Goal: Download file/media

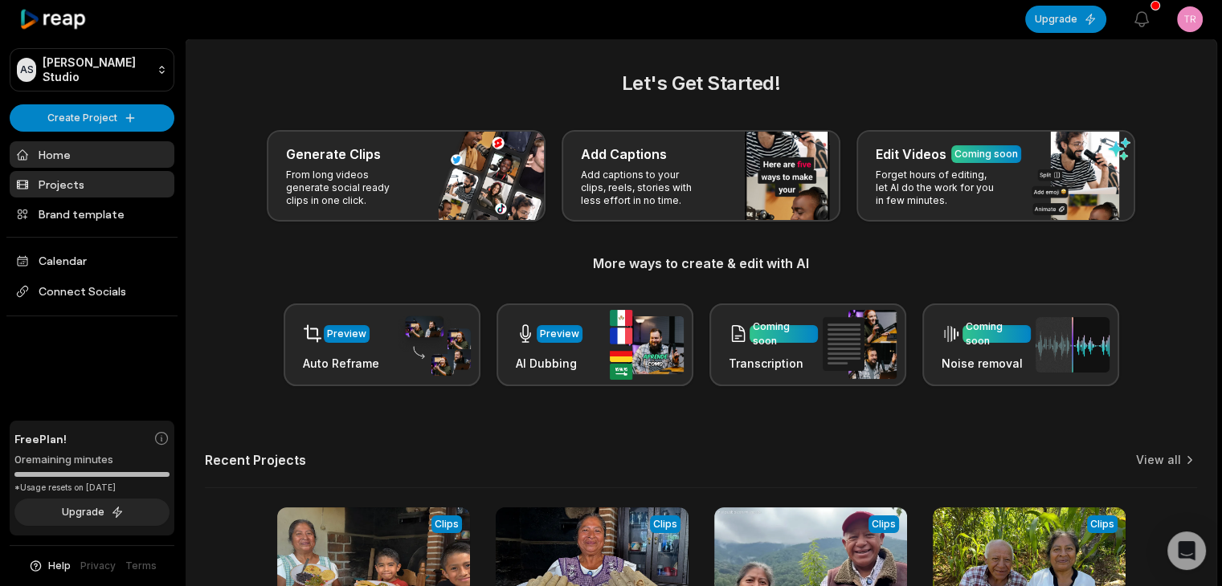
click at [59, 184] on link "Projects" at bounding box center [92, 184] width 165 height 27
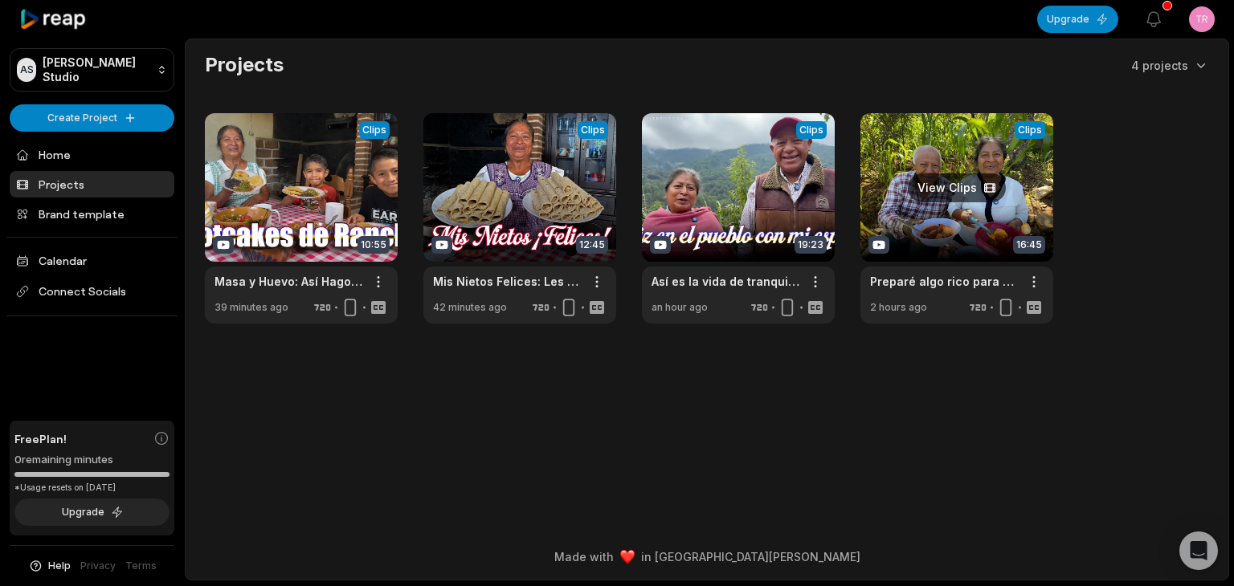
click at [955, 181] on link at bounding box center [956, 218] width 193 height 210
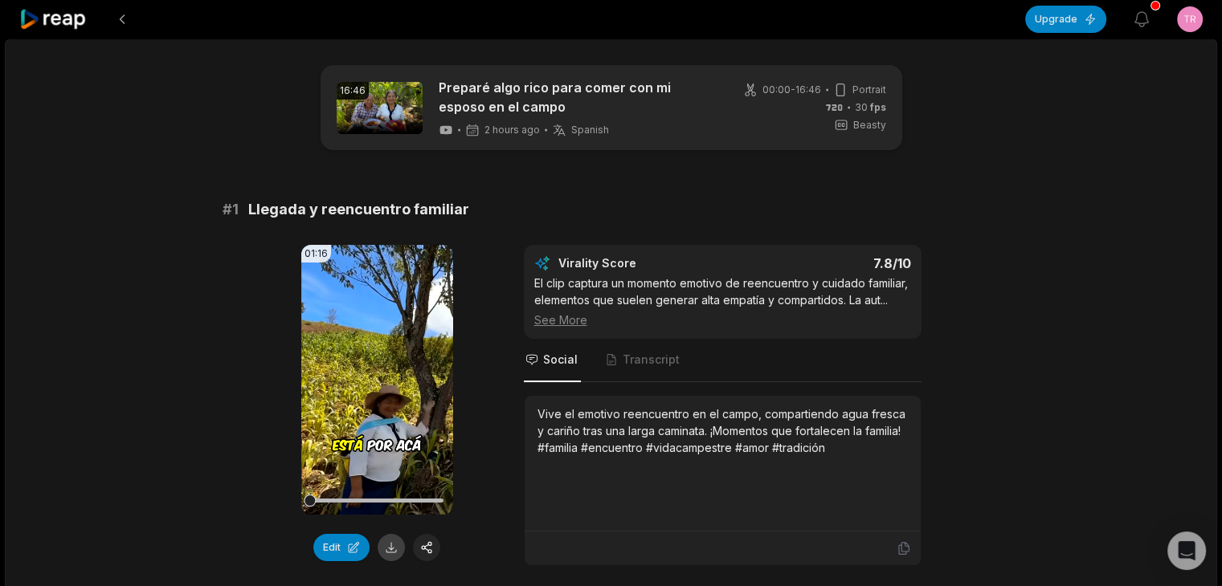
click at [389, 551] on button at bounding box center [391, 547] width 27 height 27
click at [393, 544] on button at bounding box center [391, 547] width 27 height 27
